Goal: Entertainment & Leisure: Browse casually

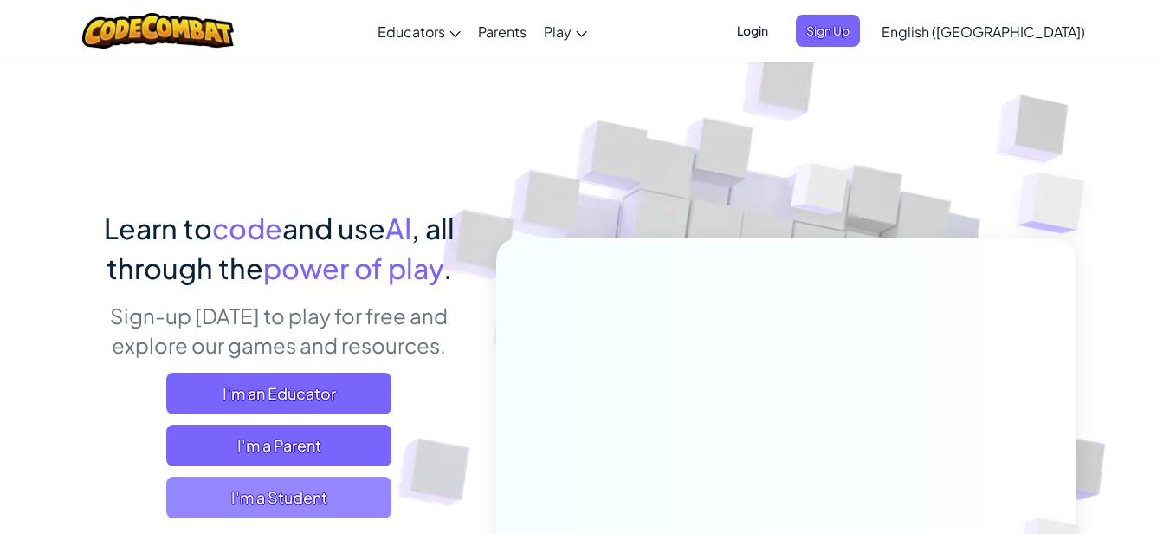
click at [378, 505] on span "I'm a Student" at bounding box center [278, 497] width 225 height 42
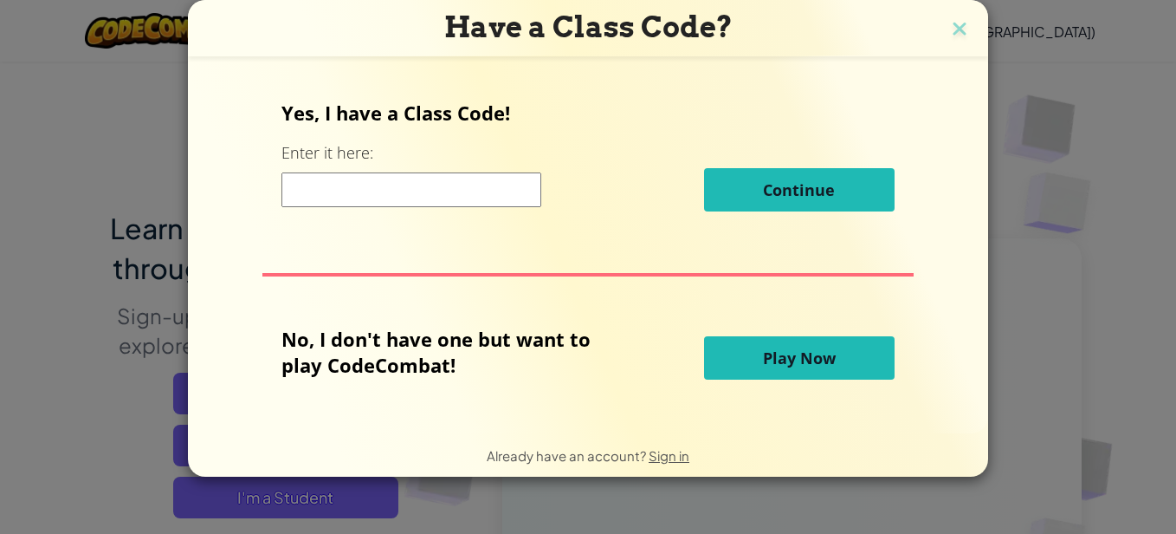
click at [793, 362] on span "Play Now" at bounding box center [799, 357] width 73 height 21
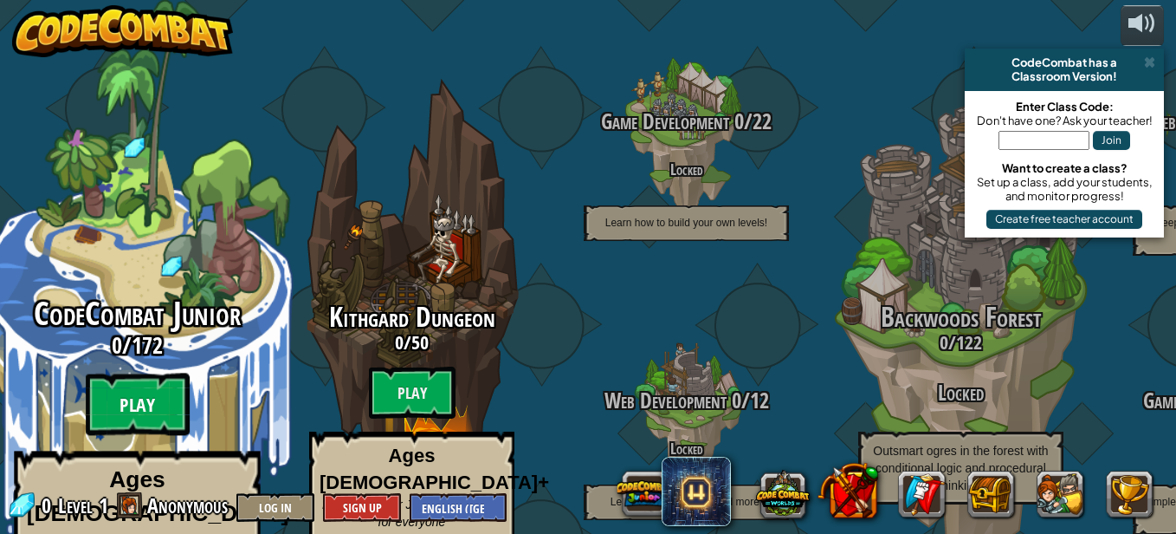
click at [99, 379] on btn "Play" at bounding box center [138, 404] width 104 height 62
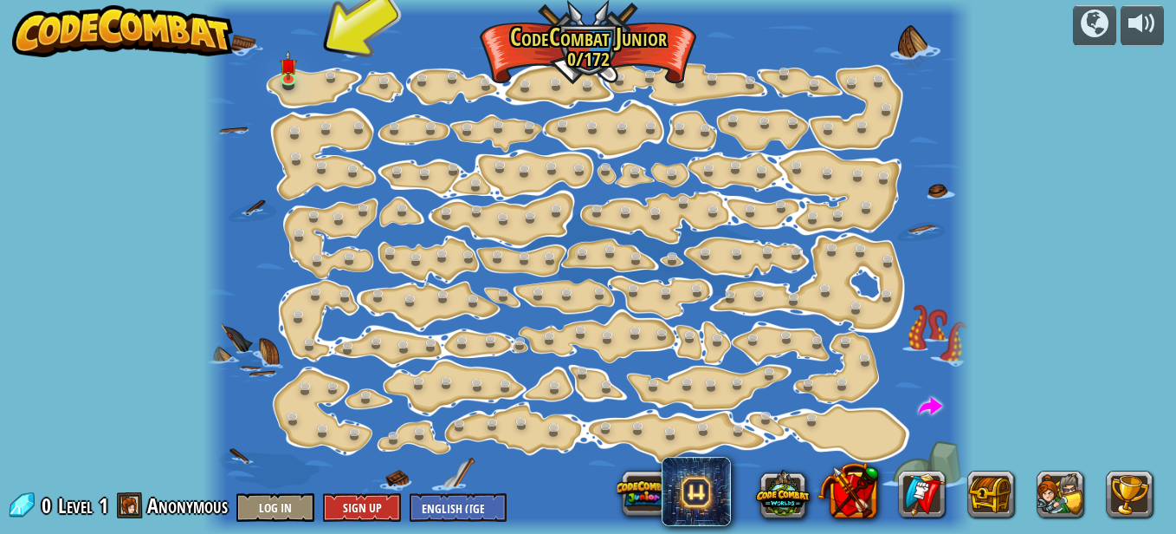
click at [321, 68] on div at bounding box center [588, 267] width 769 height 534
click at [304, 85] on link at bounding box center [292, 79] width 35 height 35
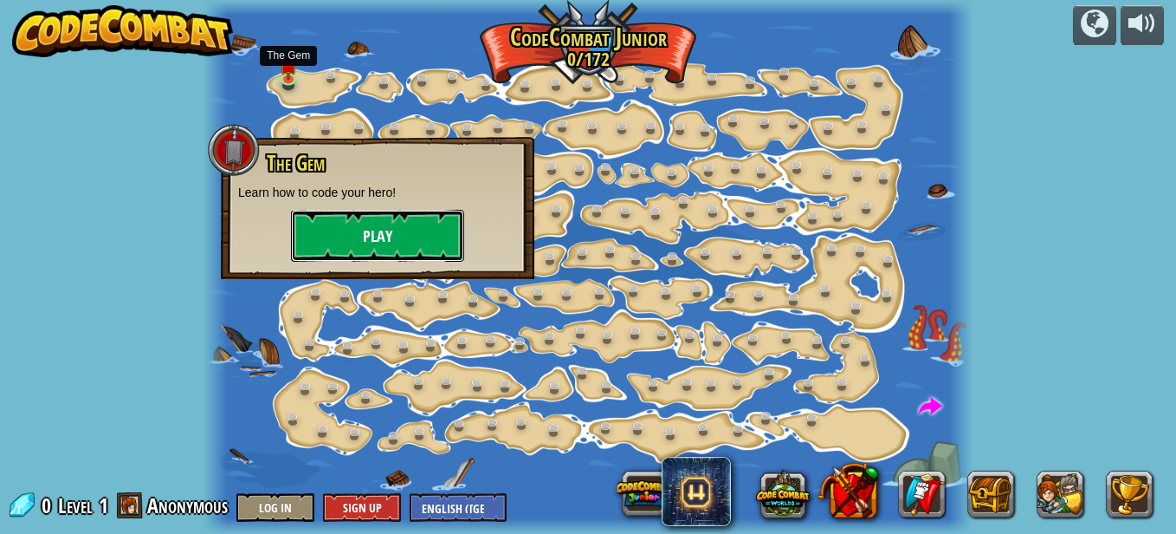
click at [394, 228] on button "Play" at bounding box center [377, 236] width 173 height 52
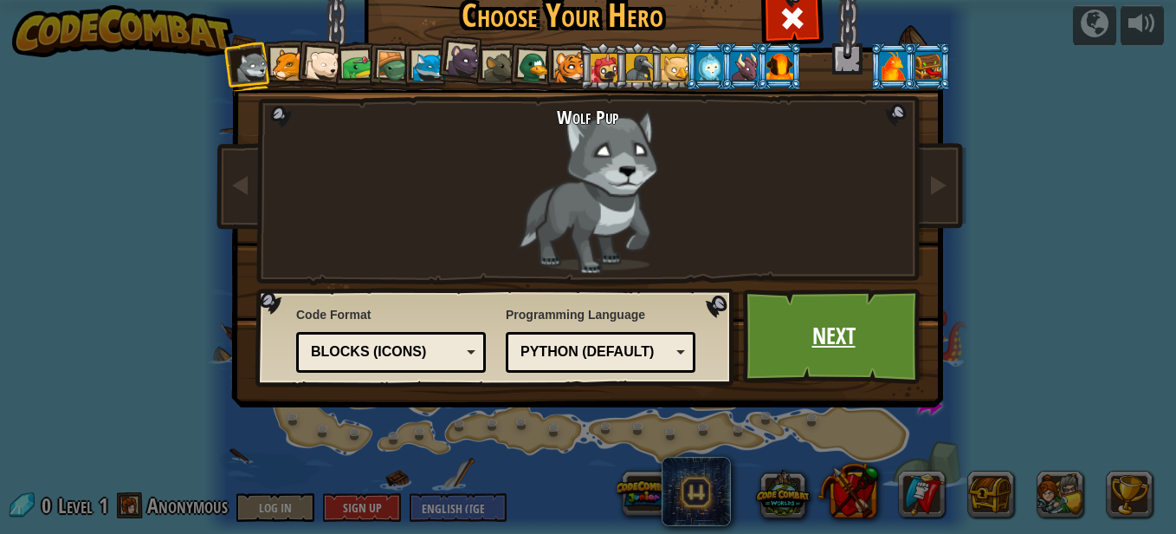
click at [848, 338] on link "Next" at bounding box center [833, 335] width 181 height 95
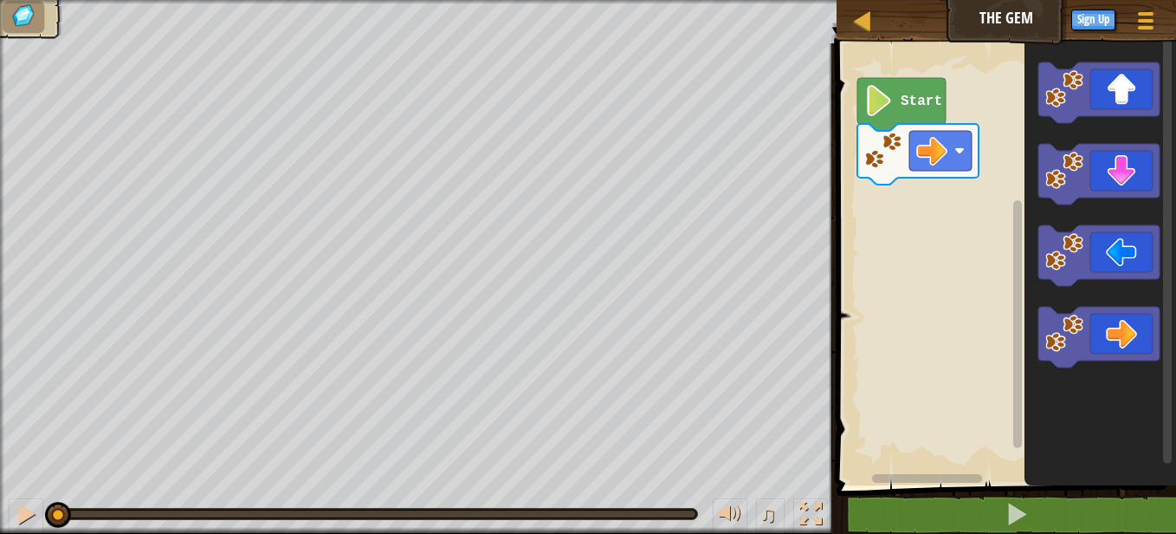
click at [925, 101] on text "Start" at bounding box center [922, 102] width 42 height 16
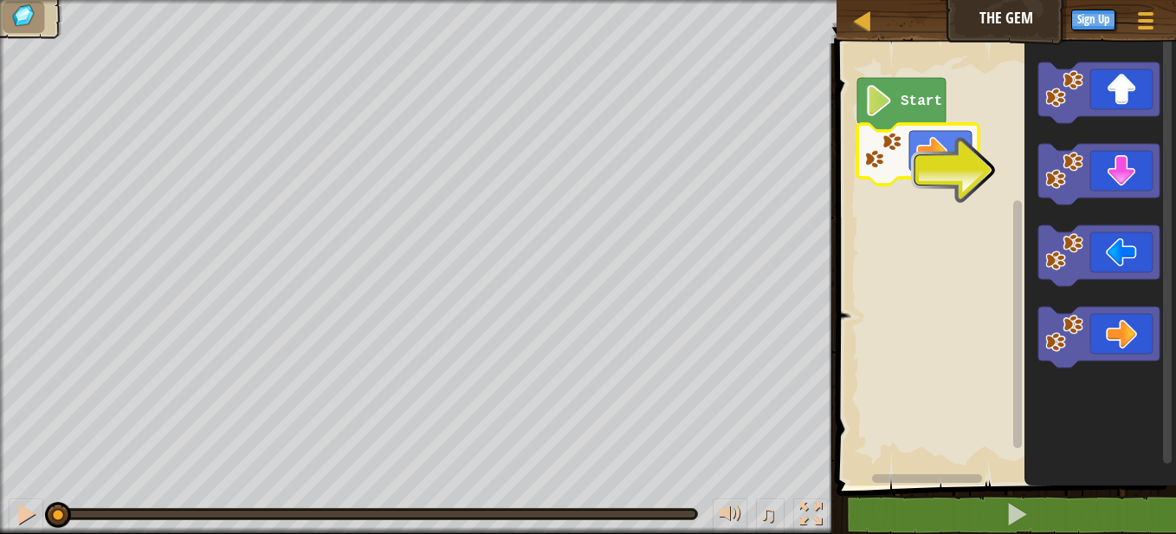
click at [1000, 167] on rect "Blockly Workspace" at bounding box center [1004, 260] width 345 height 450
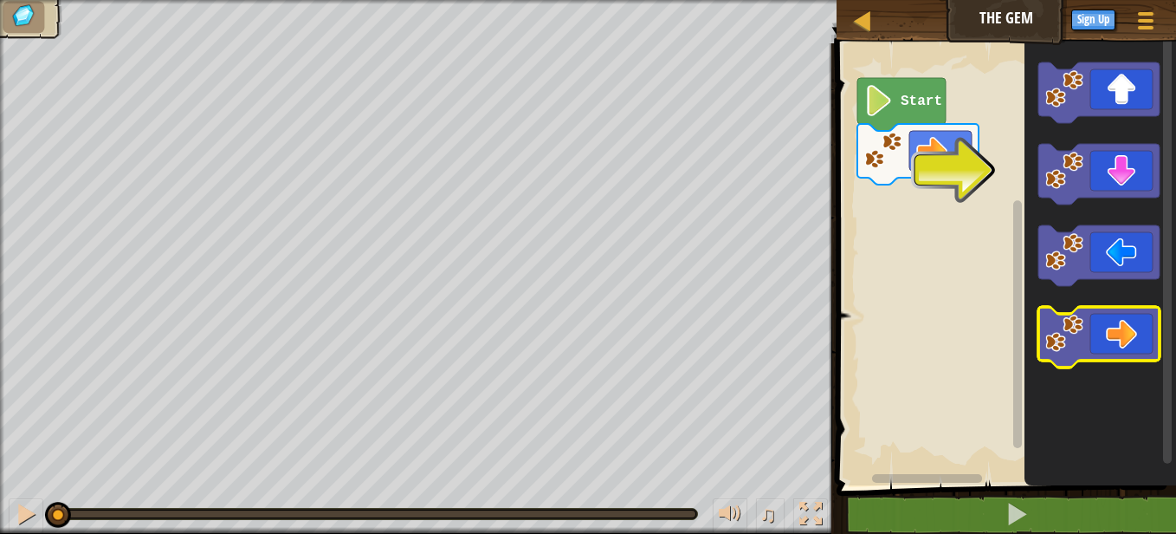
click at [1142, 333] on icon "Blockly Workspace" at bounding box center [1099, 337] width 121 height 61
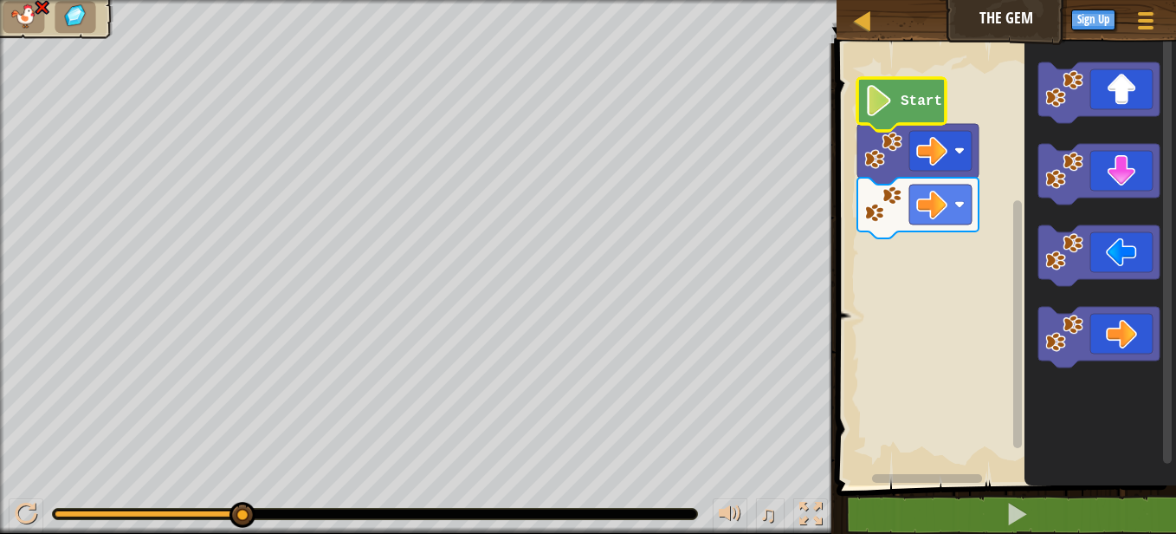
click at [908, 113] on icon "Blockly Workspace" at bounding box center [902, 104] width 88 height 53
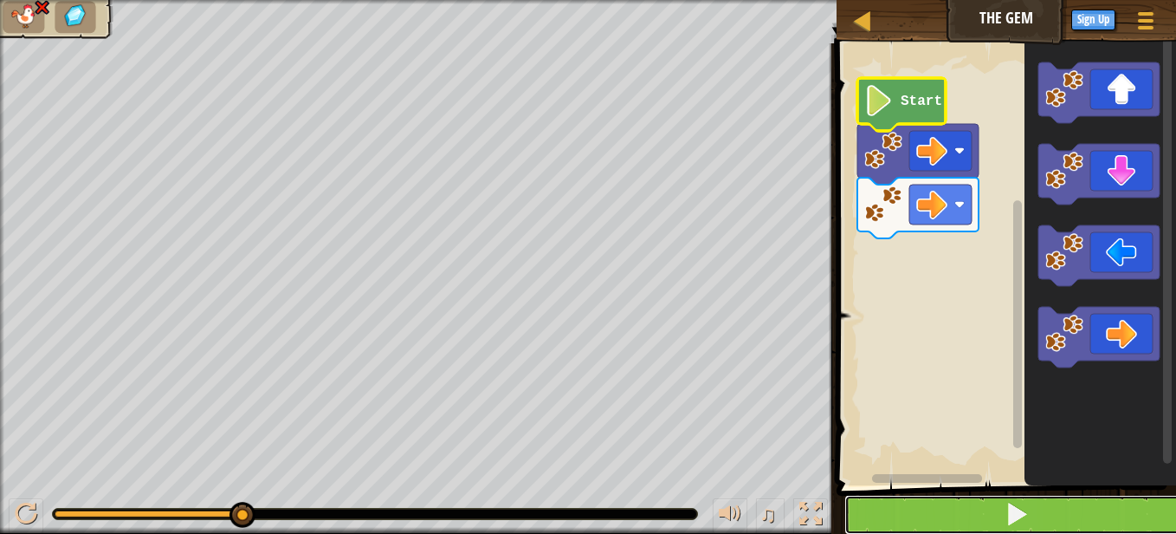
click at [1000, 510] on button at bounding box center [1017, 515] width 345 height 40
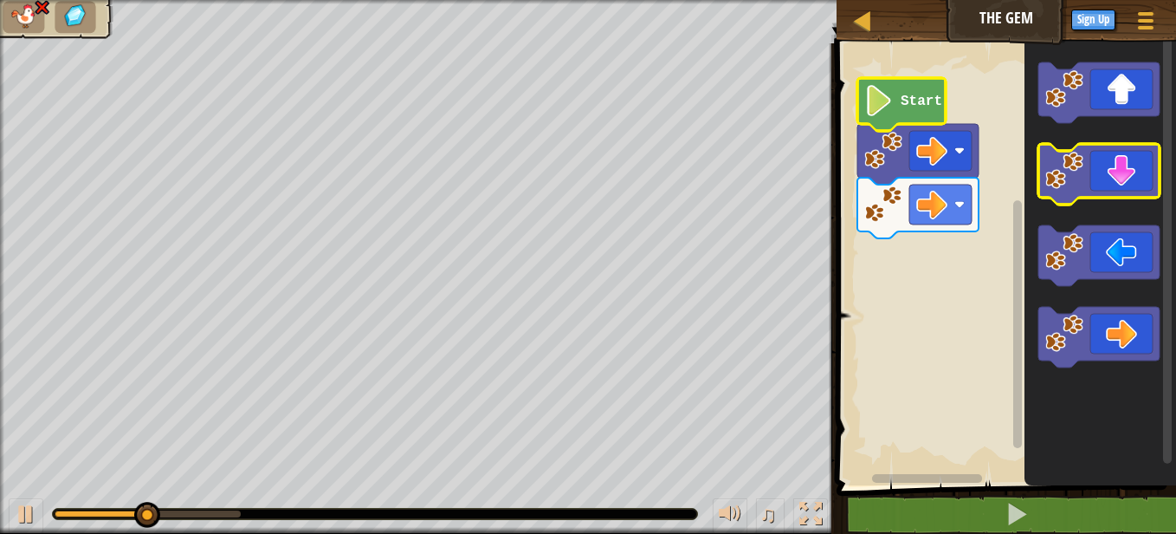
click at [1114, 194] on icon "Blockly Workspace" at bounding box center [1099, 174] width 121 height 61
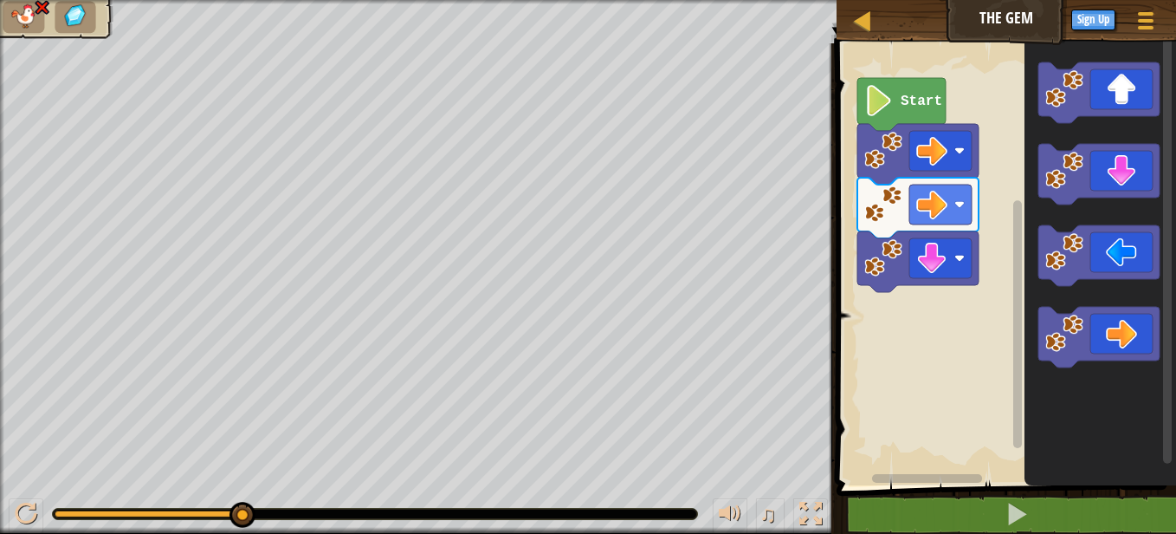
click at [937, 89] on icon "Blockly Workspace" at bounding box center [902, 104] width 88 height 53
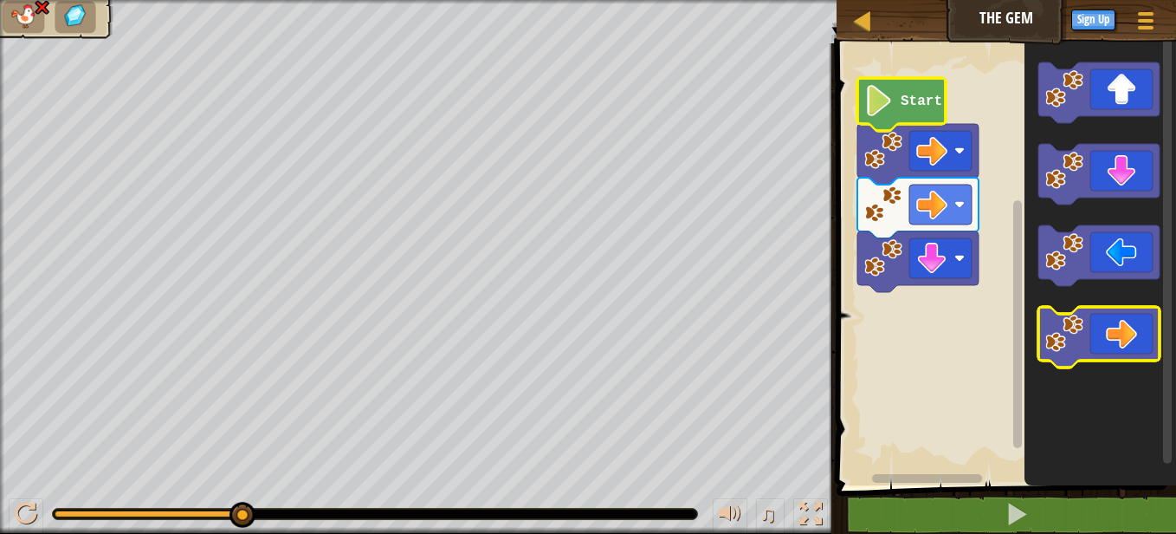
click at [1129, 325] on icon "Blockly Workspace" at bounding box center [1099, 337] width 121 height 61
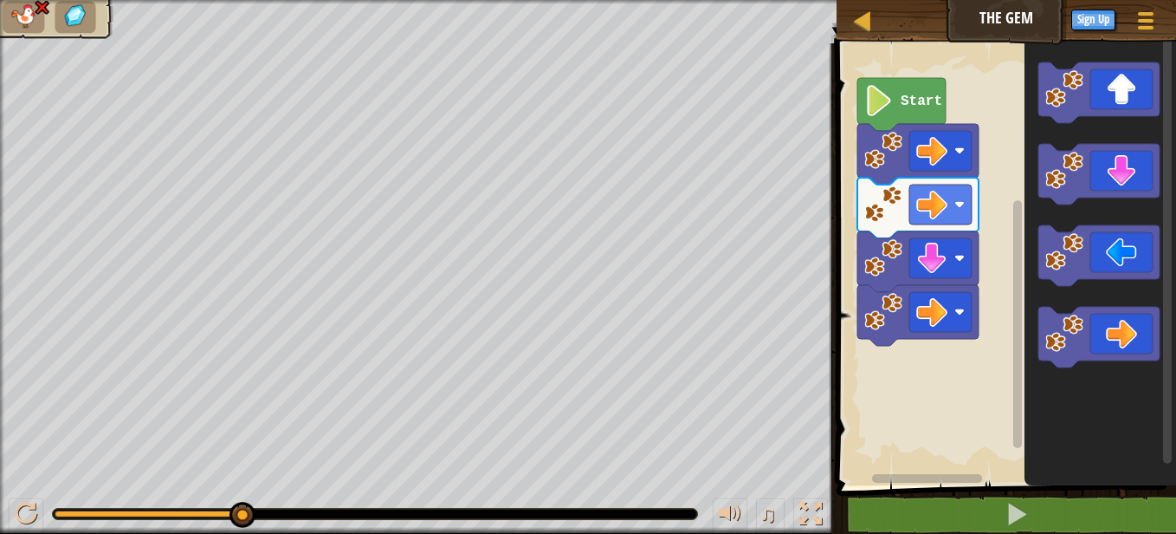
click at [918, 105] on text "Start" at bounding box center [922, 102] width 42 height 16
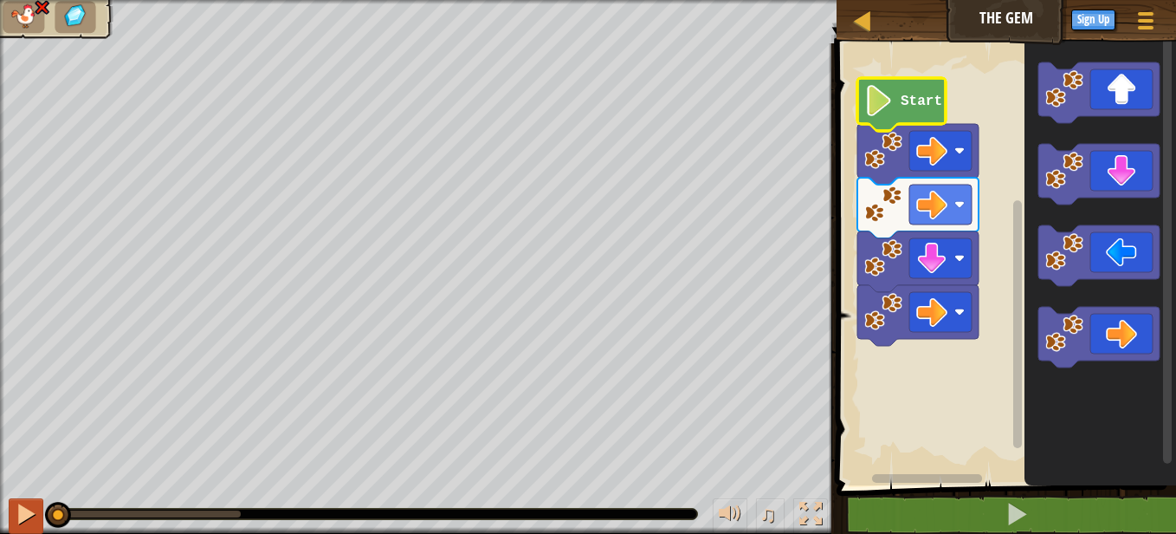
drag, startPoint x: 243, startPoint y: 508, endPoint x: 20, endPoint y: 515, distance: 222.7
click at [20, 515] on div "♫" at bounding box center [418, 509] width 837 height 52
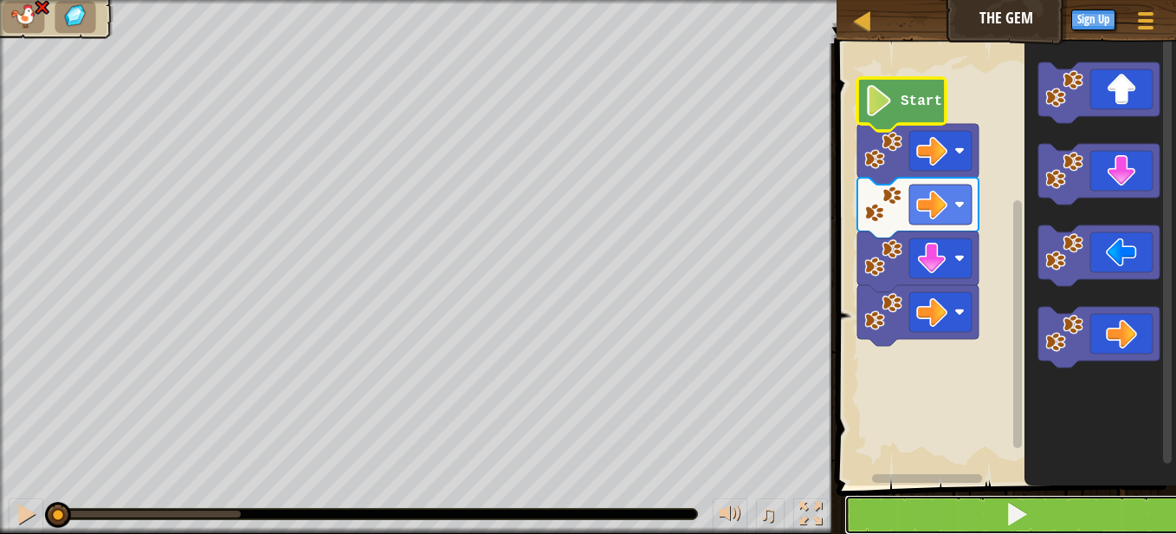
click at [990, 519] on button at bounding box center [1017, 515] width 345 height 40
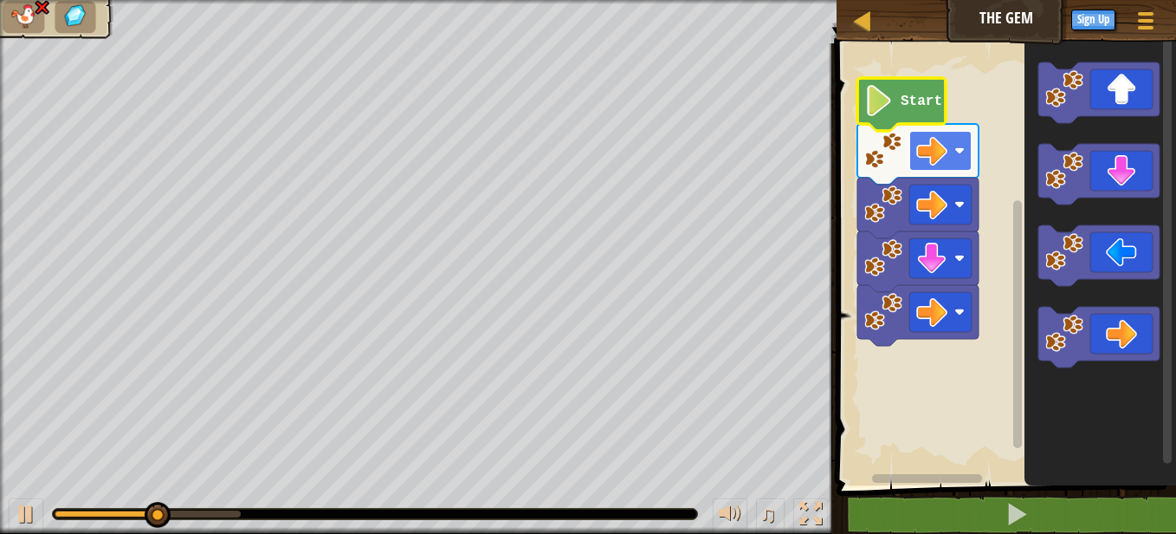
click at [921, 154] on image "Blockly Workspace" at bounding box center [931, 150] width 31 height 31
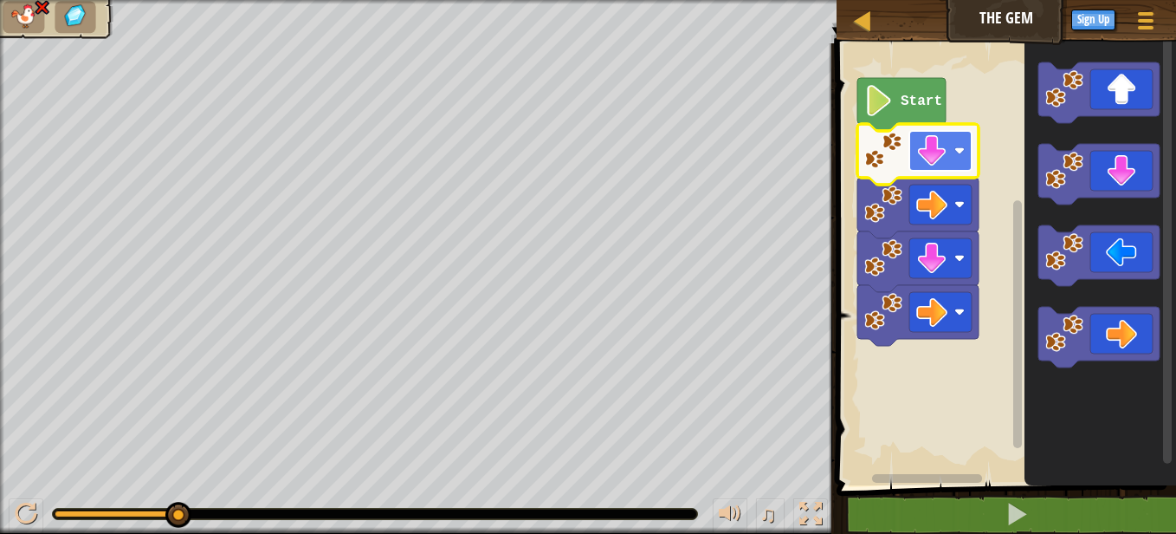
click at [937, 151] on image "Blockly Workspace" at bounding box center [931, 150] width 31 height 31
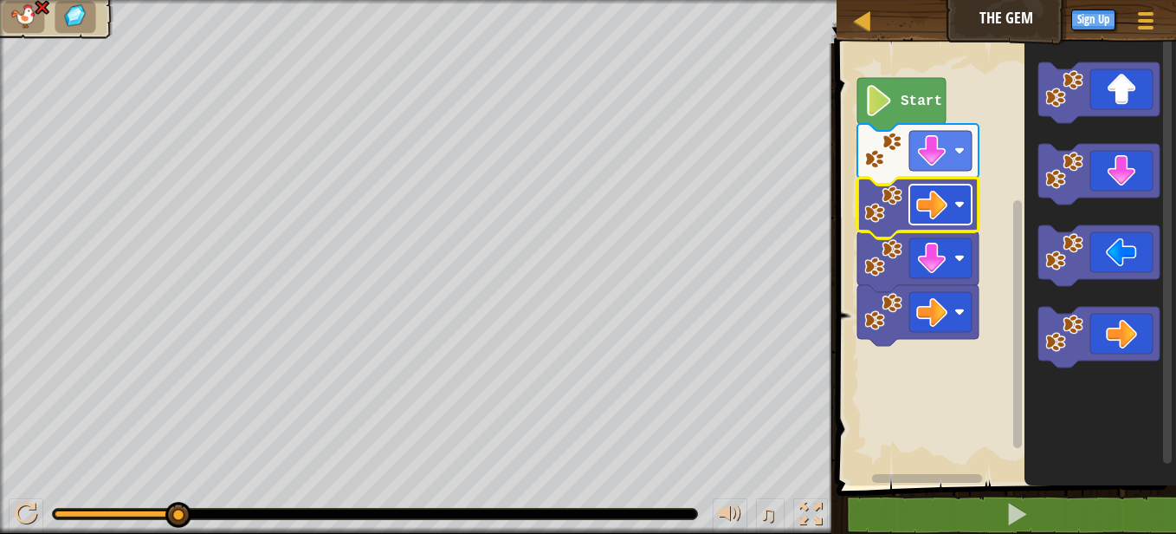
click at [945, 204] on image "Blockly Workspace" at bounding box center [931, 204] width 31 height 31
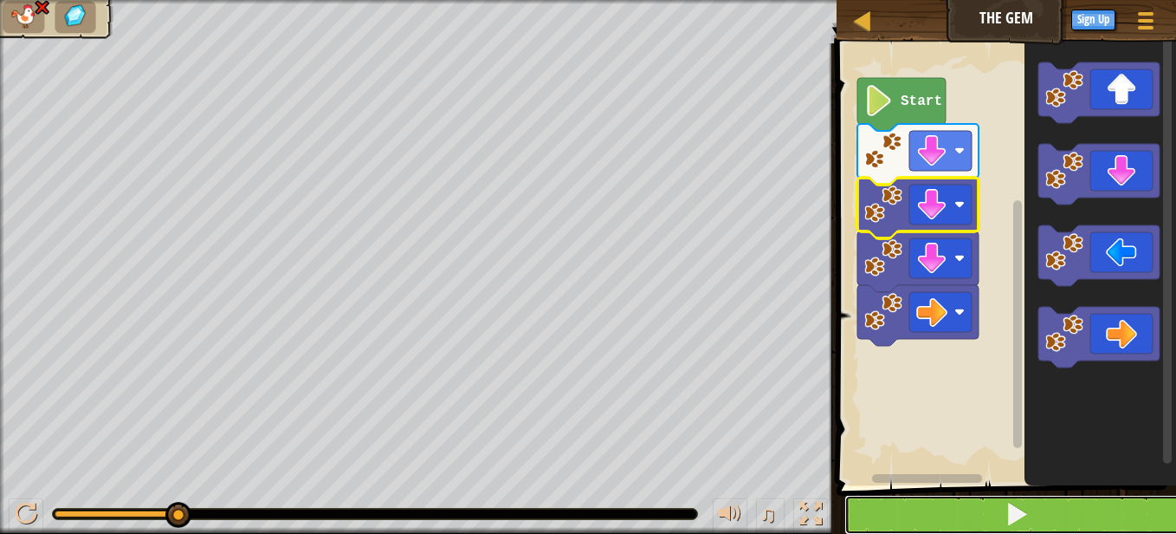
click at [1026, 497] on button at bounding box center [1017, 515] width 345 height 40
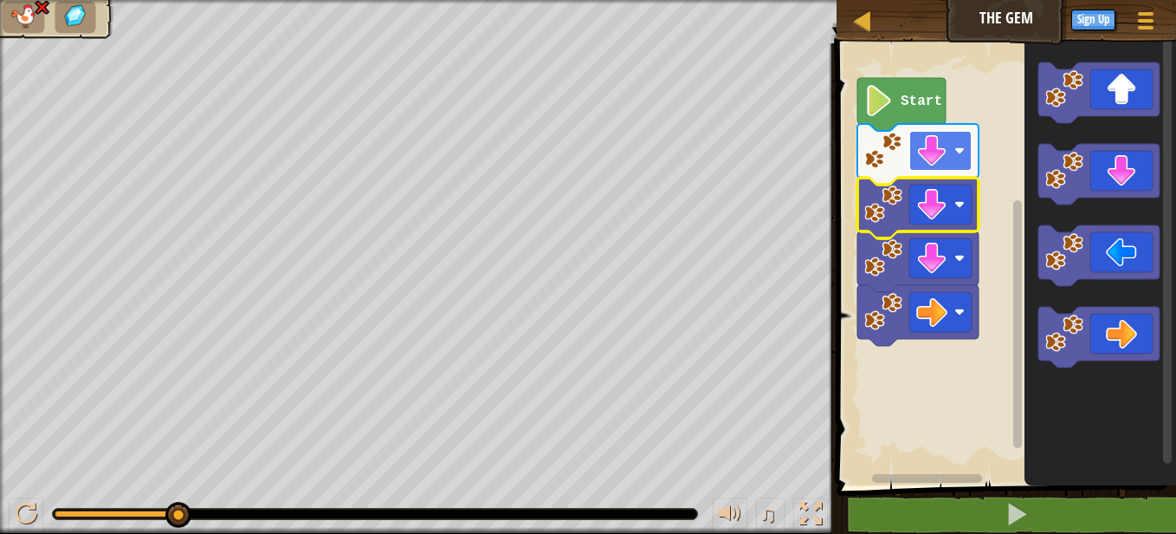
click at [952, 157] on rect "Blockly Workspace" at bounding box center [940, 151] width 62 height 40
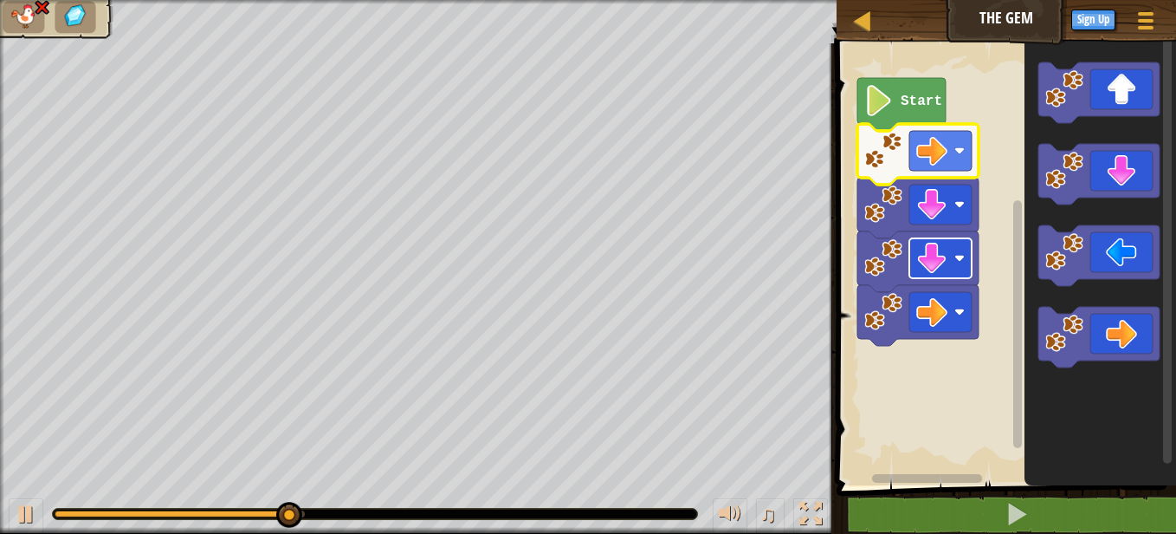
click at [943, 252] on image "Blockly Workspace" at bounding box center [931, 258] width 31 height 31
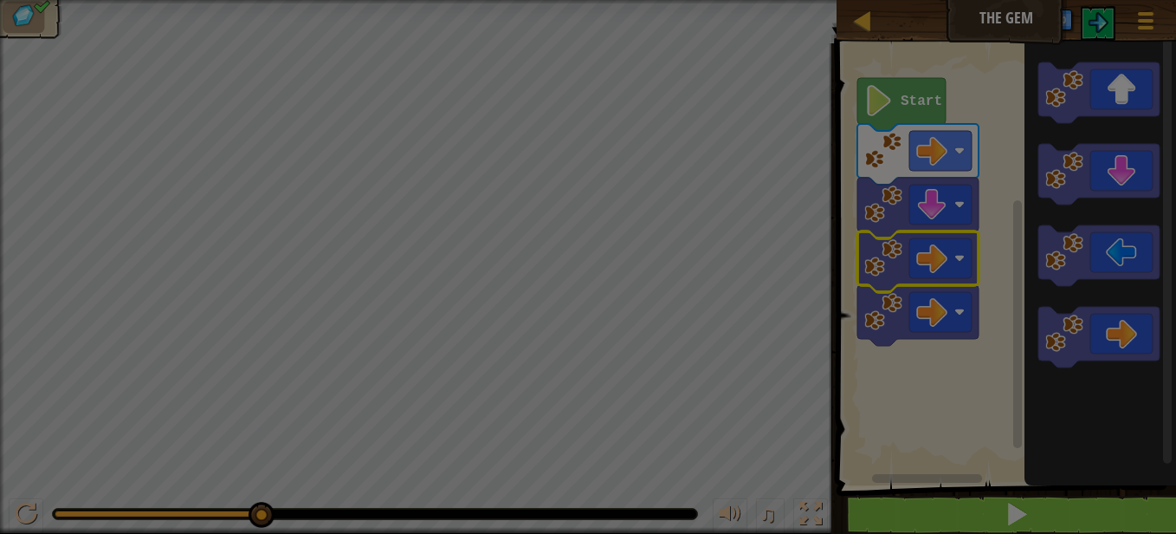
click at [0, 0] on div "× How fun was this level? Loading... Reticulating Splines... Loading... 0 Level…" at bounding box center [0, 0] width 0 height 0
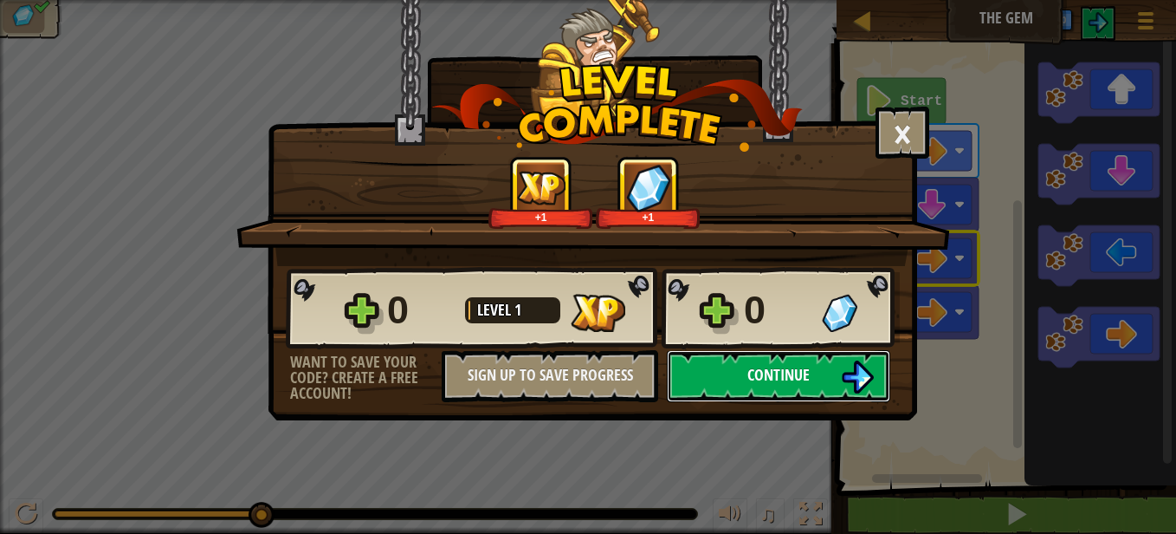
click at [803, 368] on span "Continue" at bounding box center [779, 375] width 62 height 22
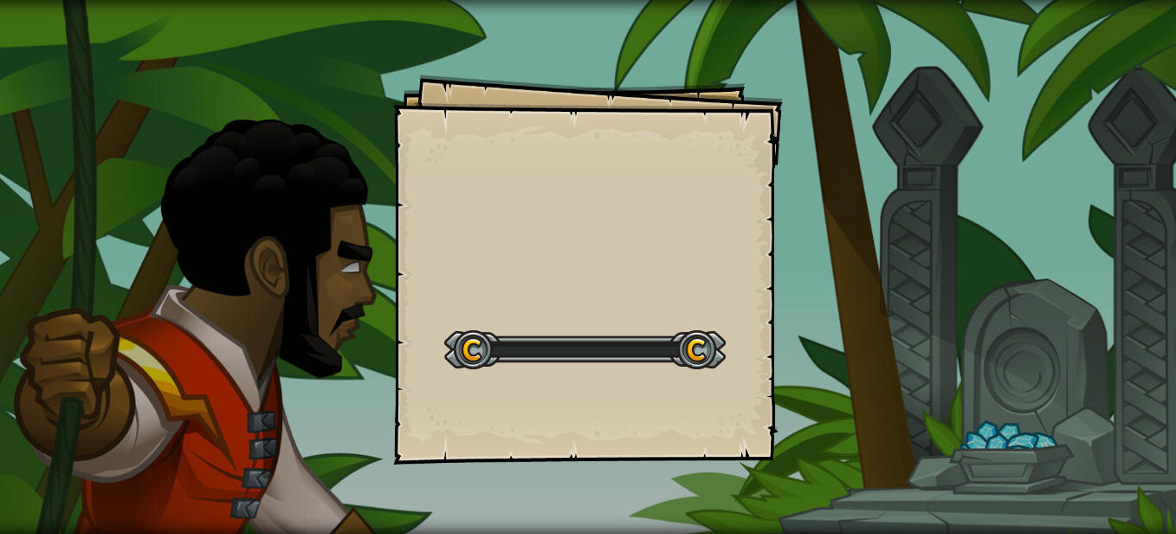
click at [519, 343] on div at bounding box center [585, 349] width 282 height 39
